Goal: Task Accomplishment & Management: Use online tool/utility

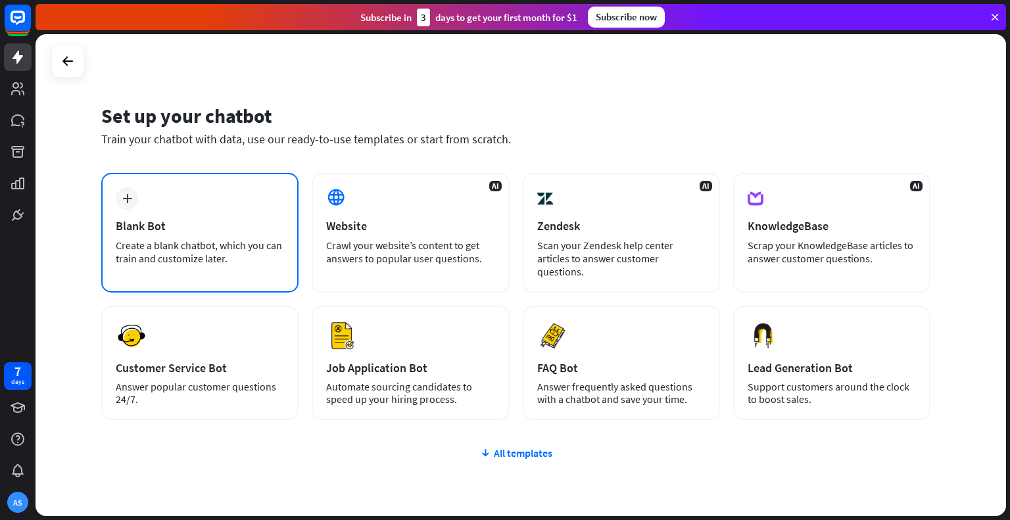
click at [170, 216] on div "plus Blank Bot Create a blank chatbot, which you can train and customize later." at bounding box center [199, 233] width 197 height 120
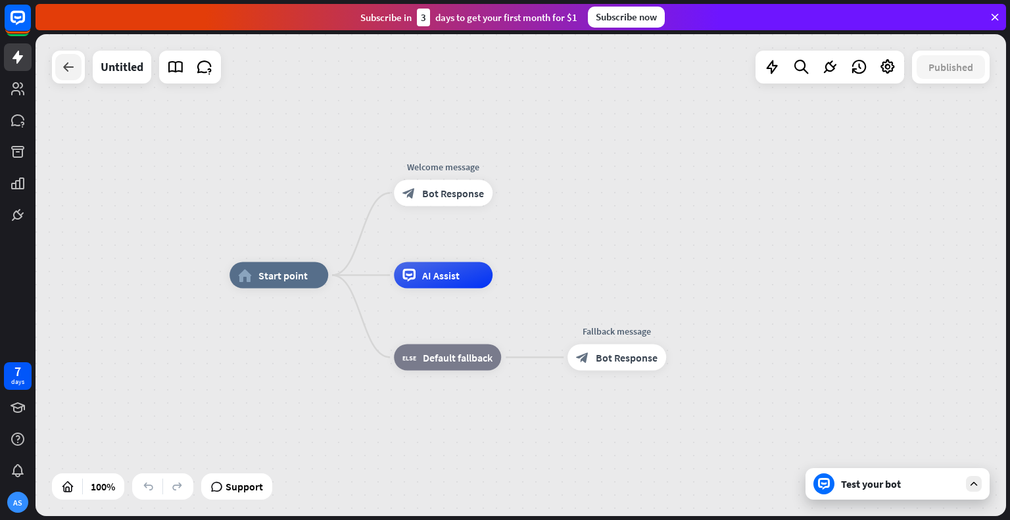
click at [66, 80] on div at bounding box center [68, 67] width 26 height 26
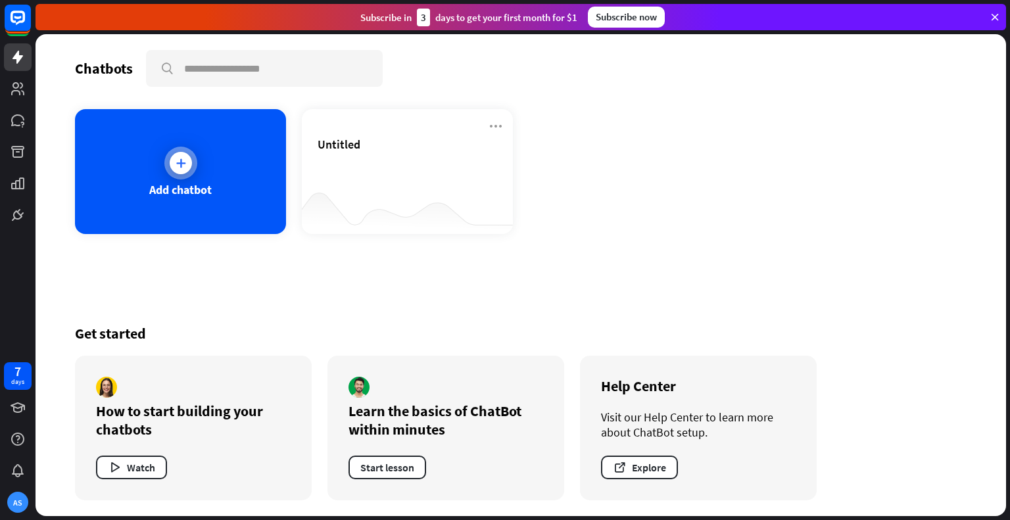
click at [204, 154] on div "Add chatbot" at bounding box center [180, 171] width 211 height 125
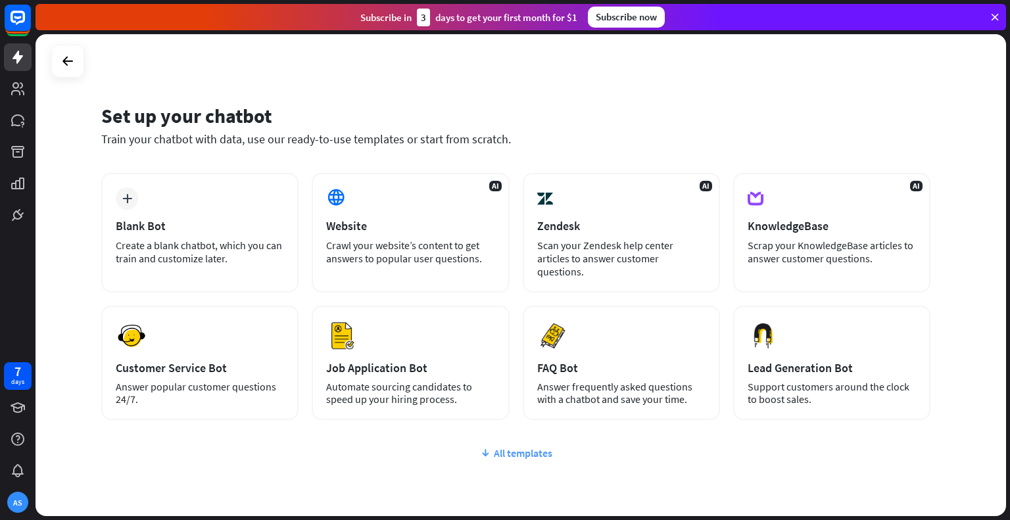
click at [532, 446] on div "All templates" at bounding box center [515, 452] width 829 height 13
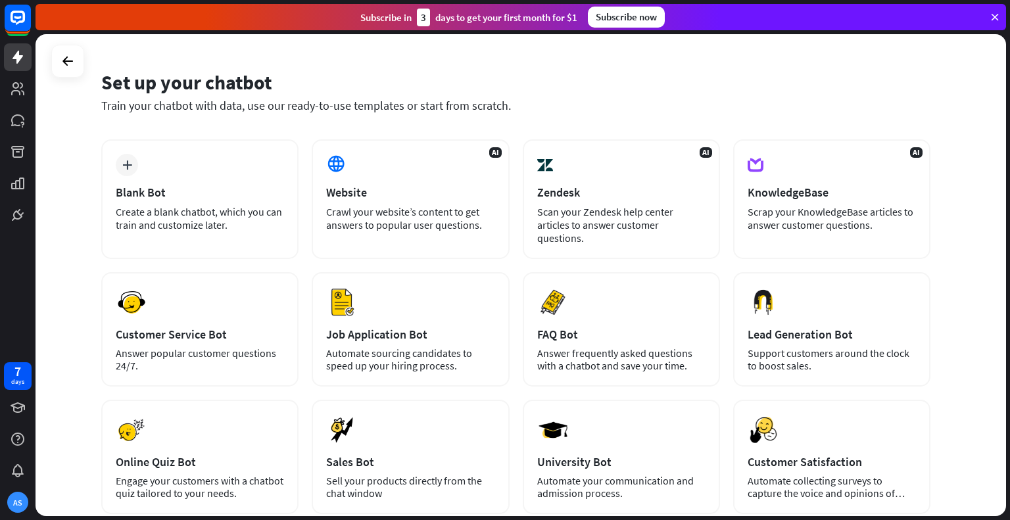
scroll to position [31, 0]
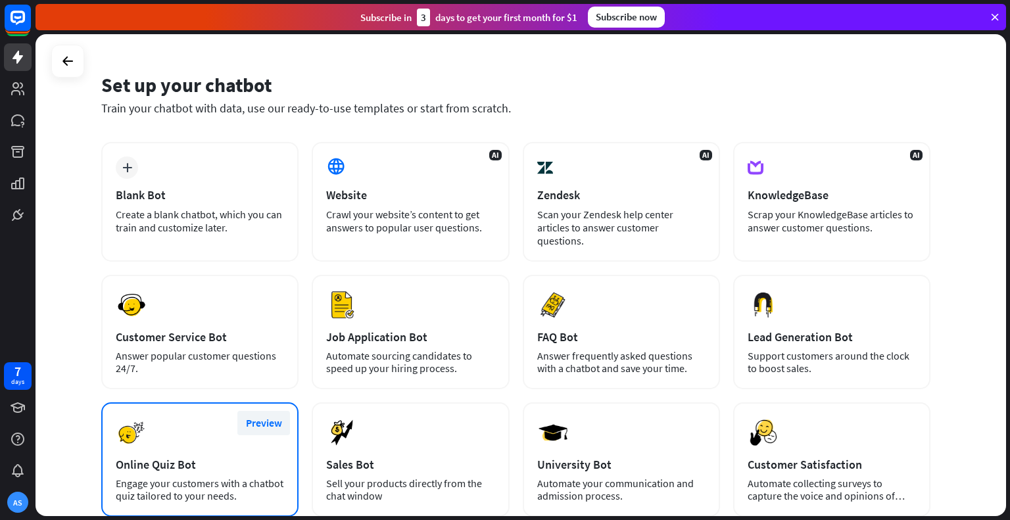
click at [263, 411] on button "Preview" at bounding box center [263, 423] width 53 height 24
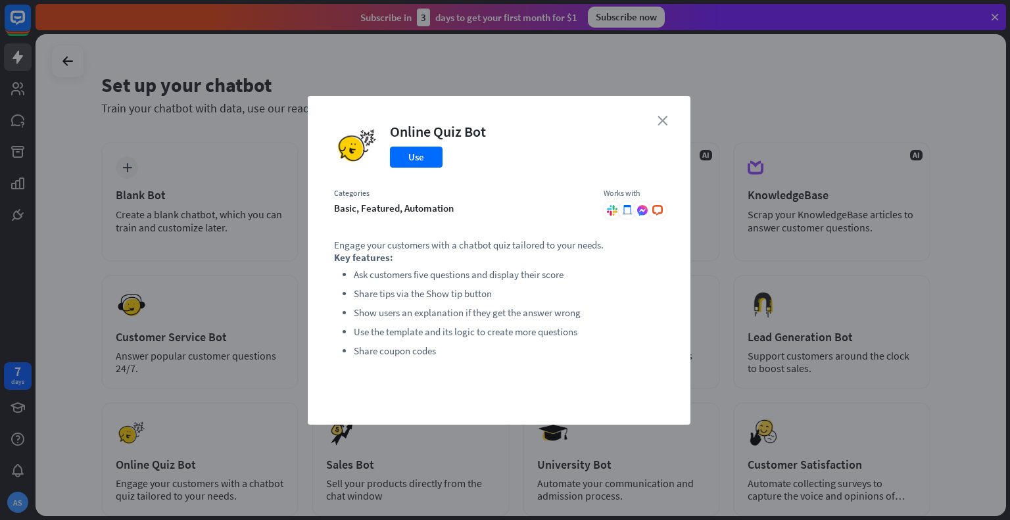
click at [665, 120] on icon "close" at bounding box center [662, 121] width 10 height 10
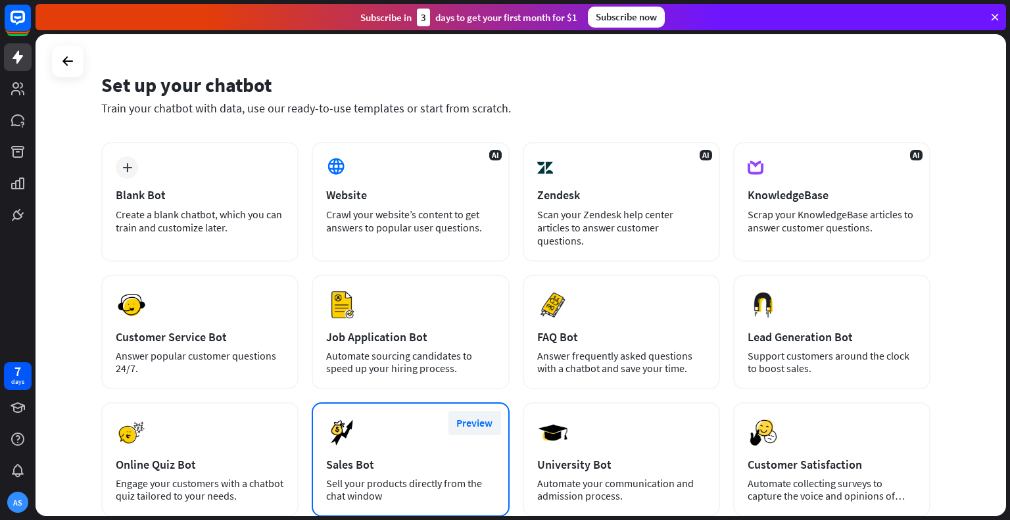
click at [470, 411] on button "Preview" at bounding box center [474, 423] width 53 height 24
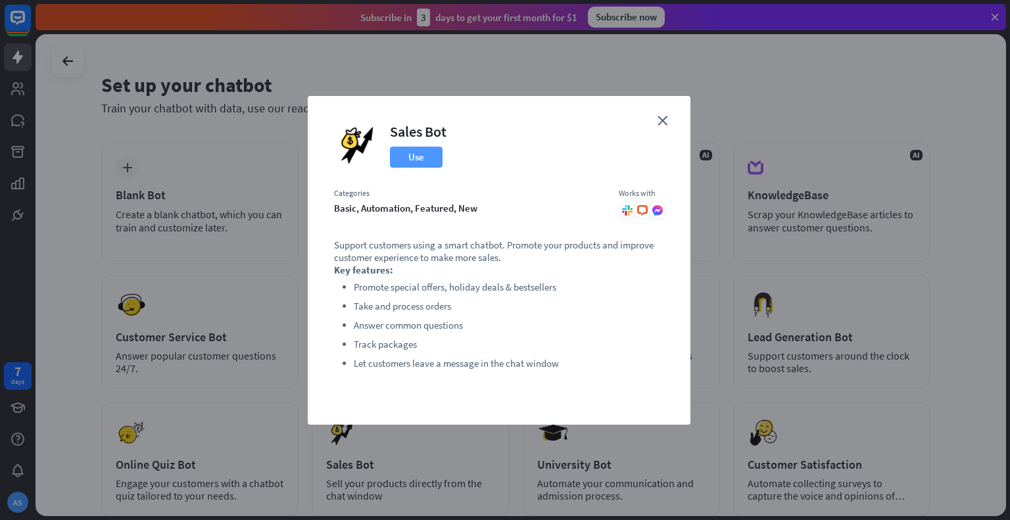
click at [415, 160] on button "Use" at bounding box center [416, 157] width 53 height 21
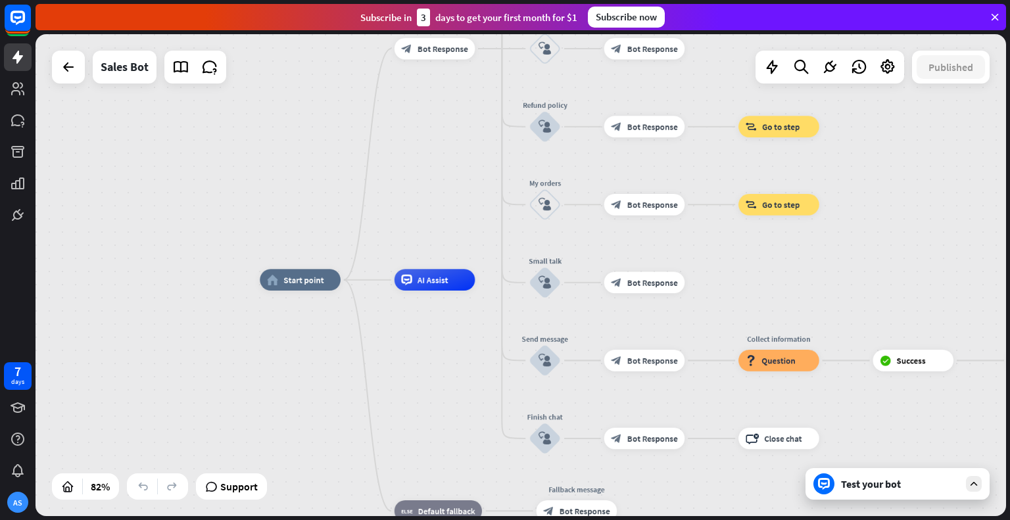
click at [882, 488] on div "Test your bot" at bounding box center [900, 483] width 118 height 13
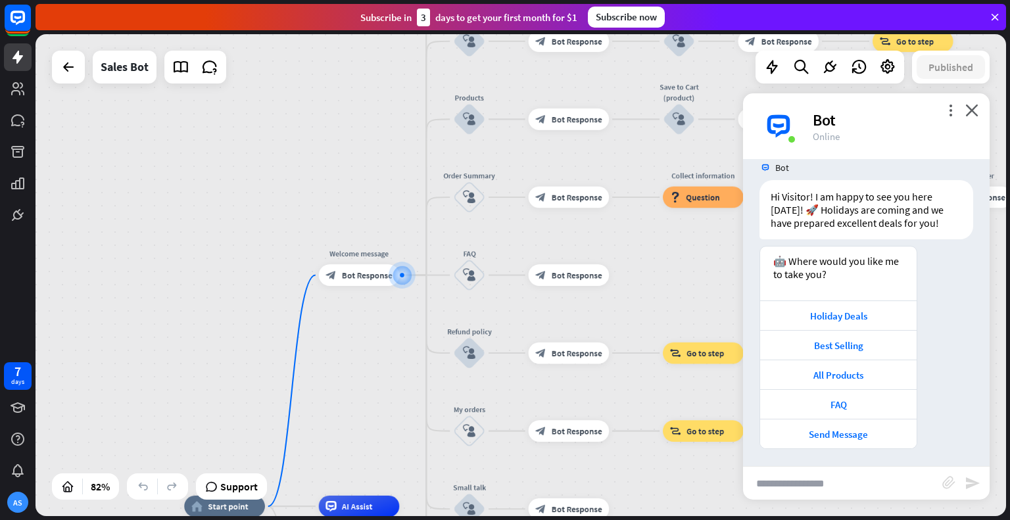
scroll to position [19, 0]
click at [890, 309] on div "Holiday Deals" at bounding box center [837, 314] width 143 height 12
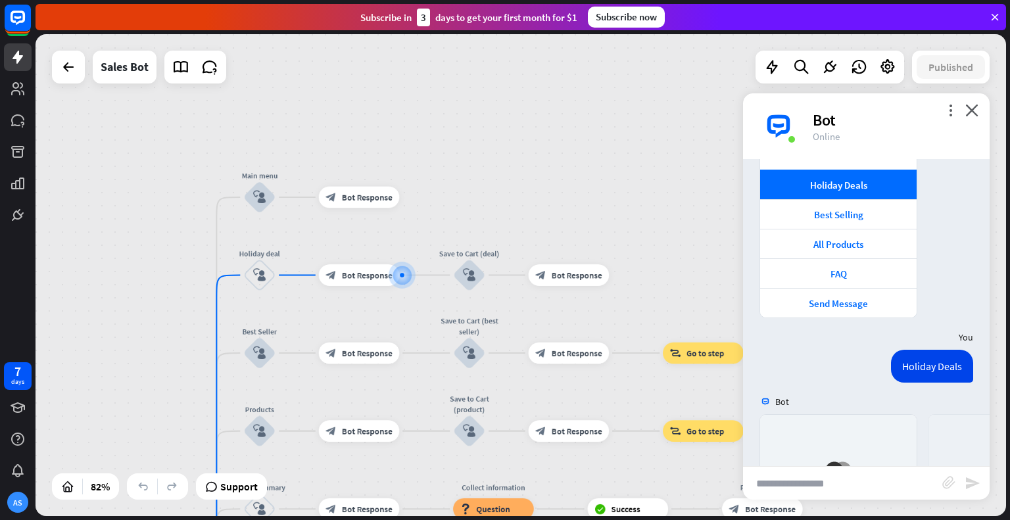
scroll to position [362, 0]
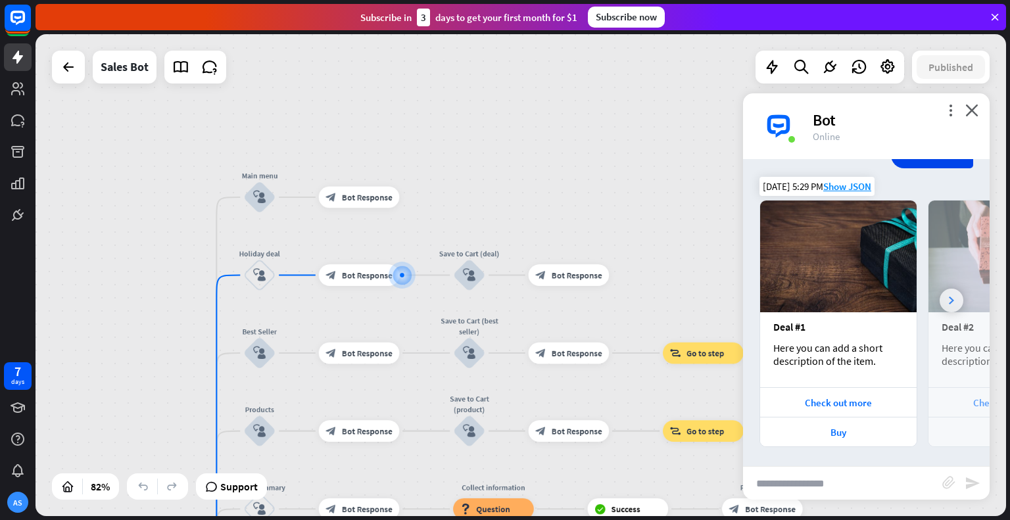
click at [939, 298] on div at bounding box center [951, 301] width 24 height 24
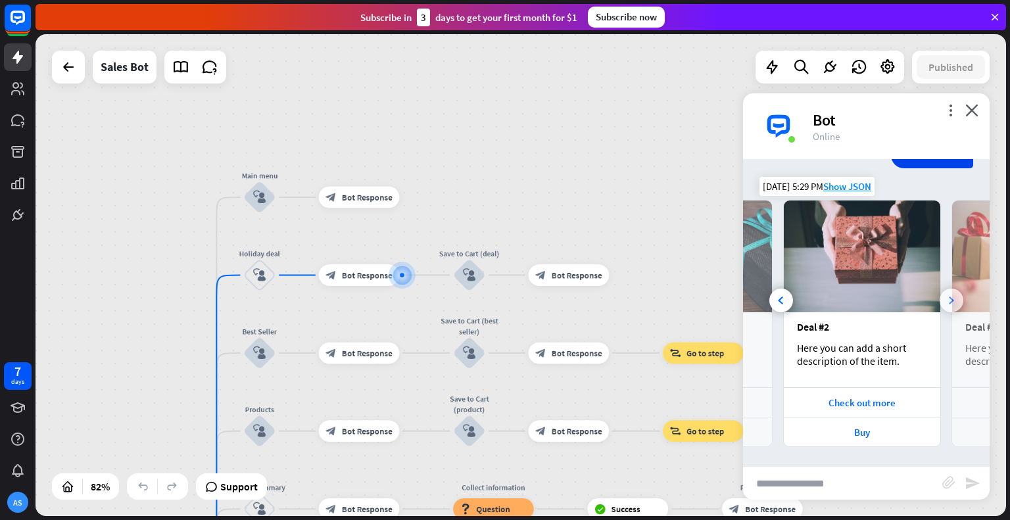
click at [939, 298] on div at bounding box center [951, 301] width 24 height 24
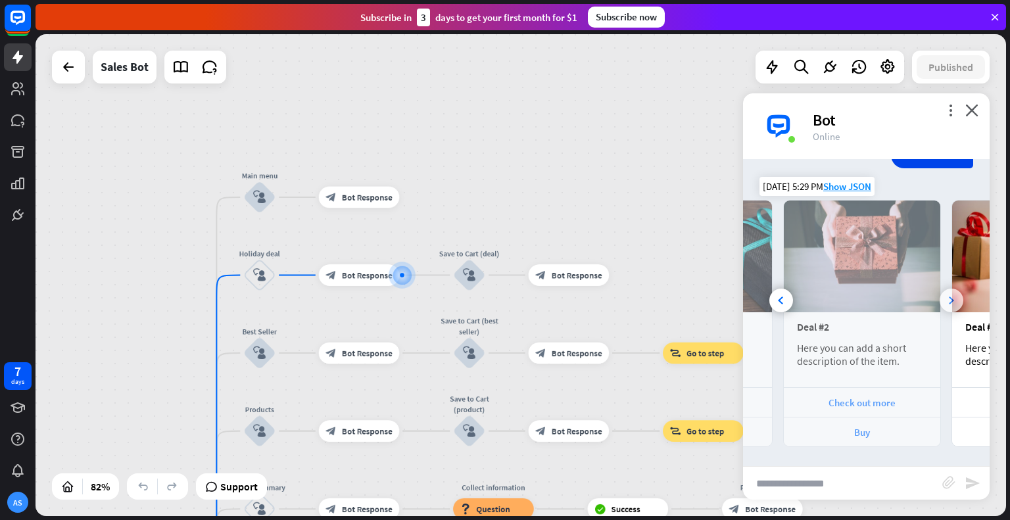
scroll to position [0, 291]
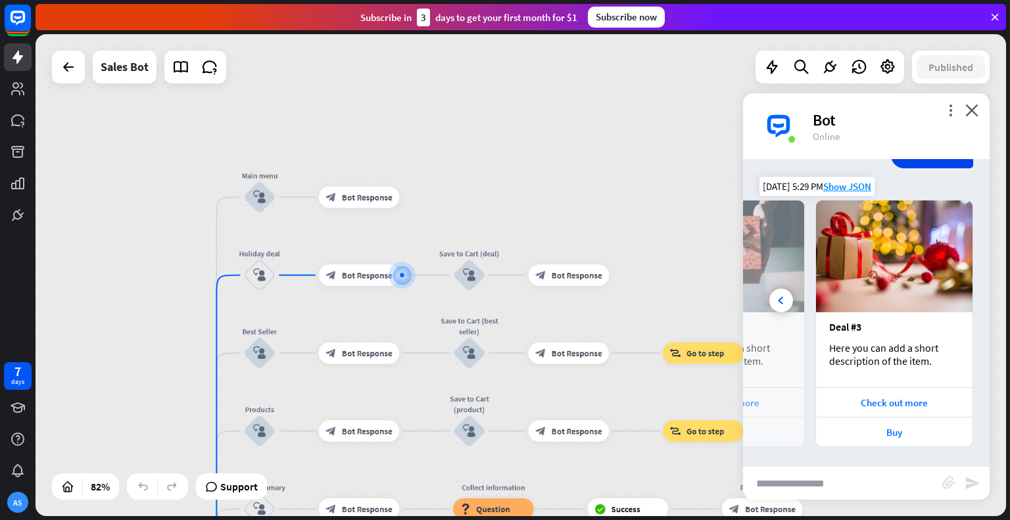
click at [937, 298] on img at bounding box center [894, 256] width 156 height 112
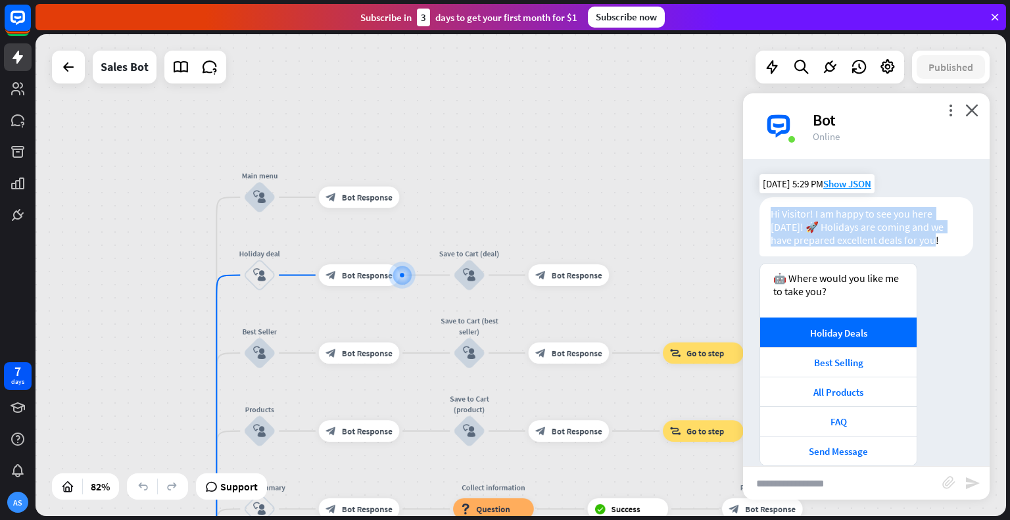
drag, startPoint x: 768, startPoint y: 213, endPoint x: 942, endPoint y: 244, distance: 176.9
click at [942, 244] on div "Hi Visitor! I am happy to see you here [DATE]! 🚀 Holidays are coming and we hav…" at bounding box center [866, 226] width 214 height 59
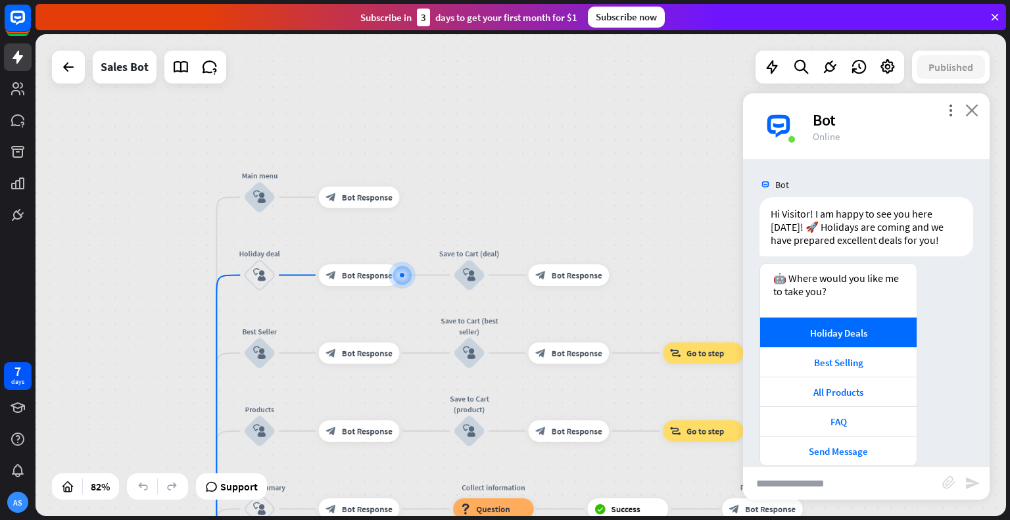
click at [968, 112] on icon "close" at bounding box center [971, 110] width 13 height 12
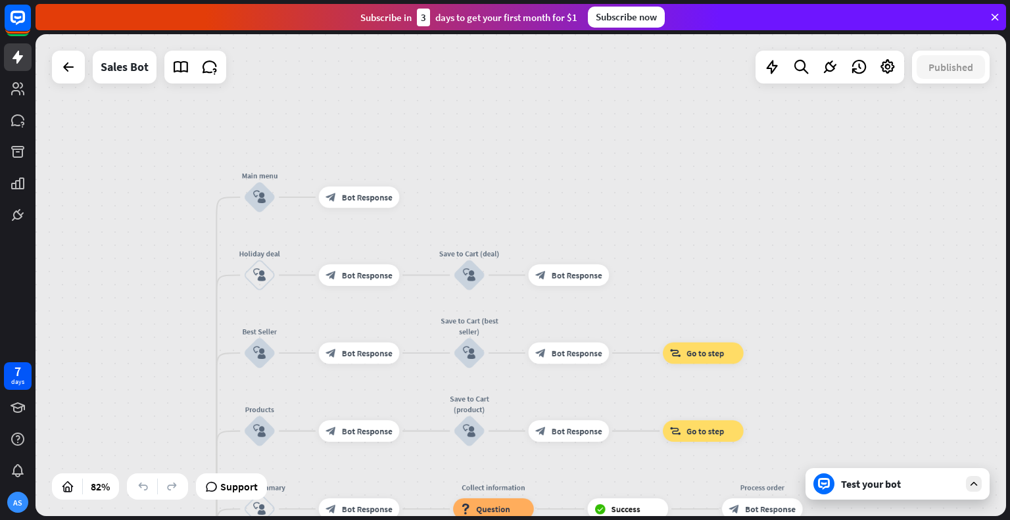
click at [854, 487] on div "Test your bot" at bounding box center [900, 483] width 118 height 13
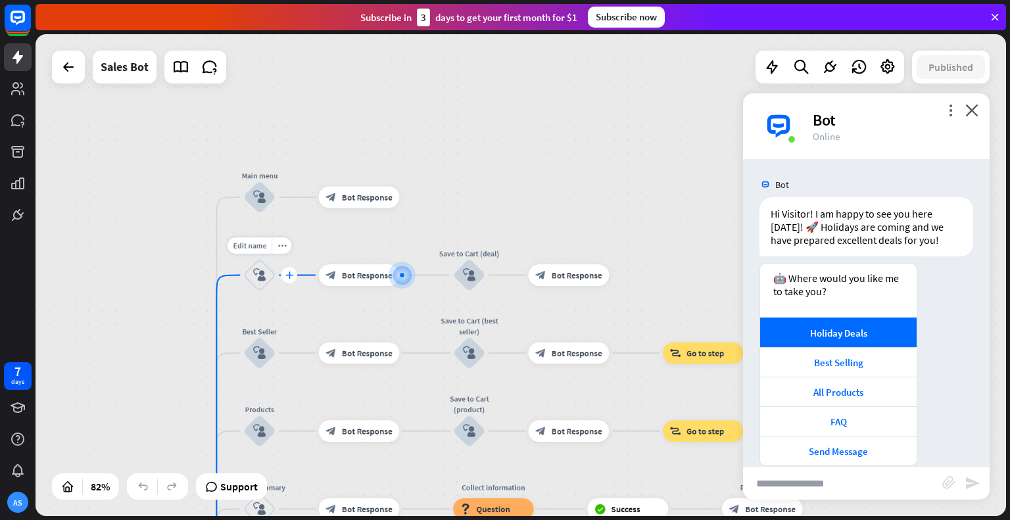
click at [289, 276] on icon "plus" at bounding box center [289, 274] width 8 height 7
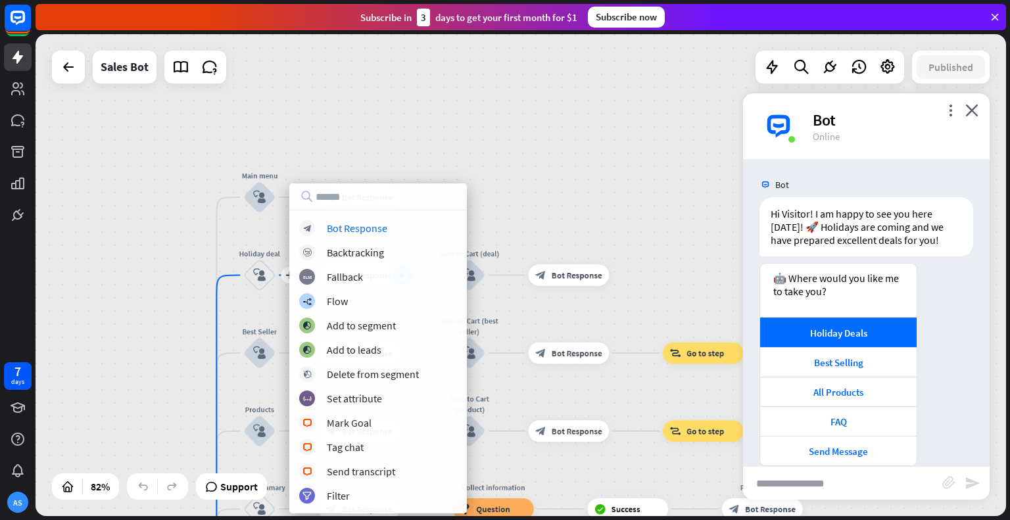
click at [495, 177] on div "home_2 Start point Welcome message block_bot_response Bot Response Main menu bl…" at bounding box center [520, 275] width 970 height 482
